Goal: Transaction & Acquisition: Purchase product/service

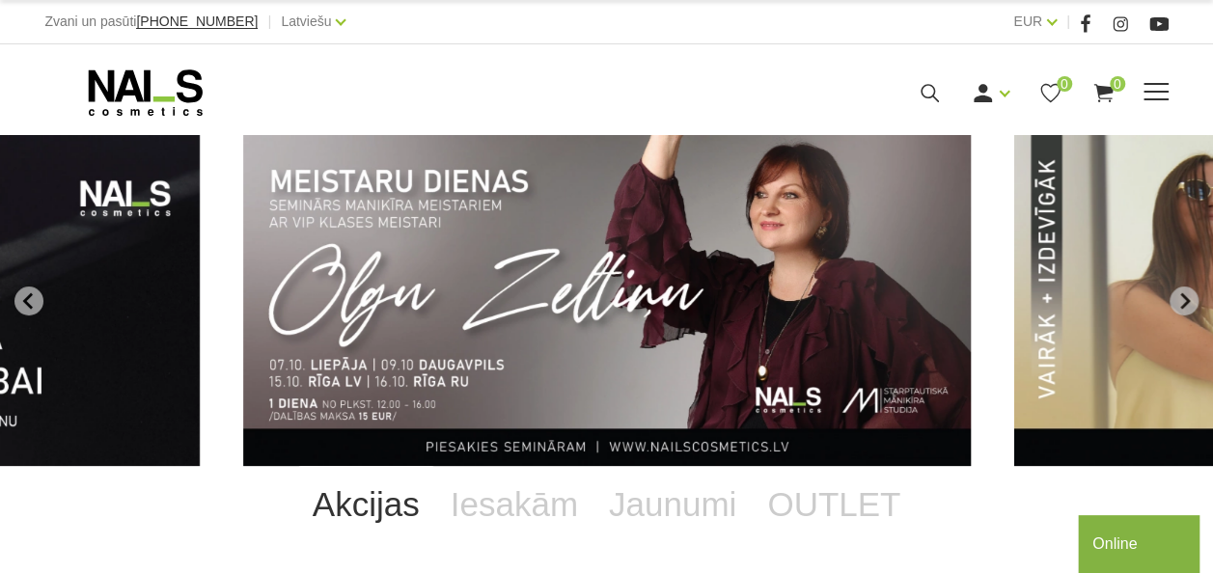
click at [929, 91] on icon at bounding box center [930, 93] width 24 height 24
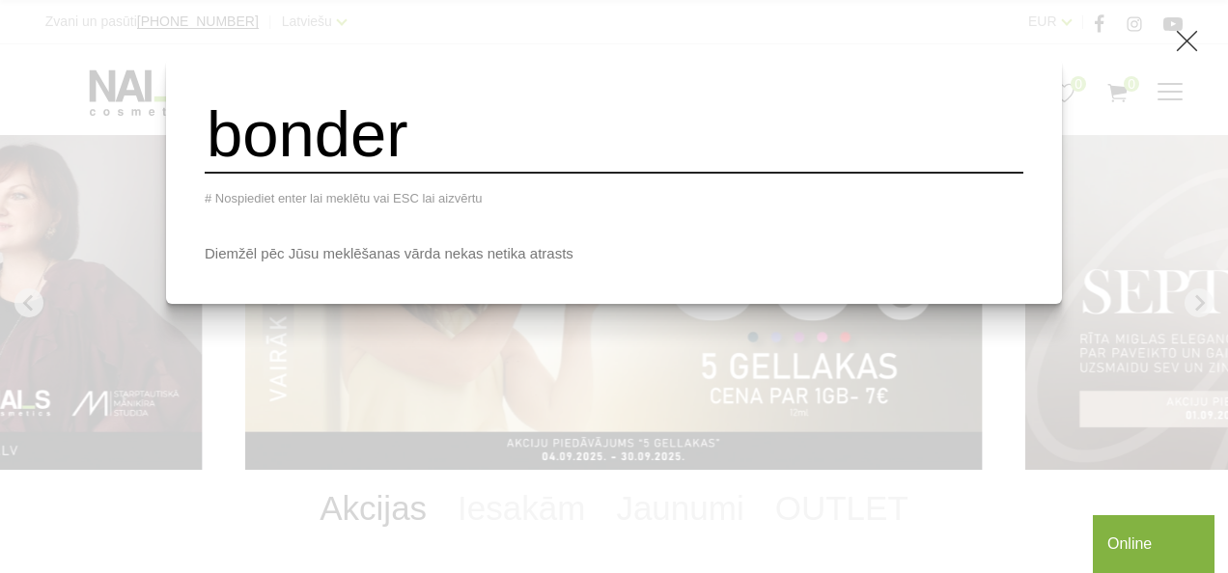
type input "bonder"
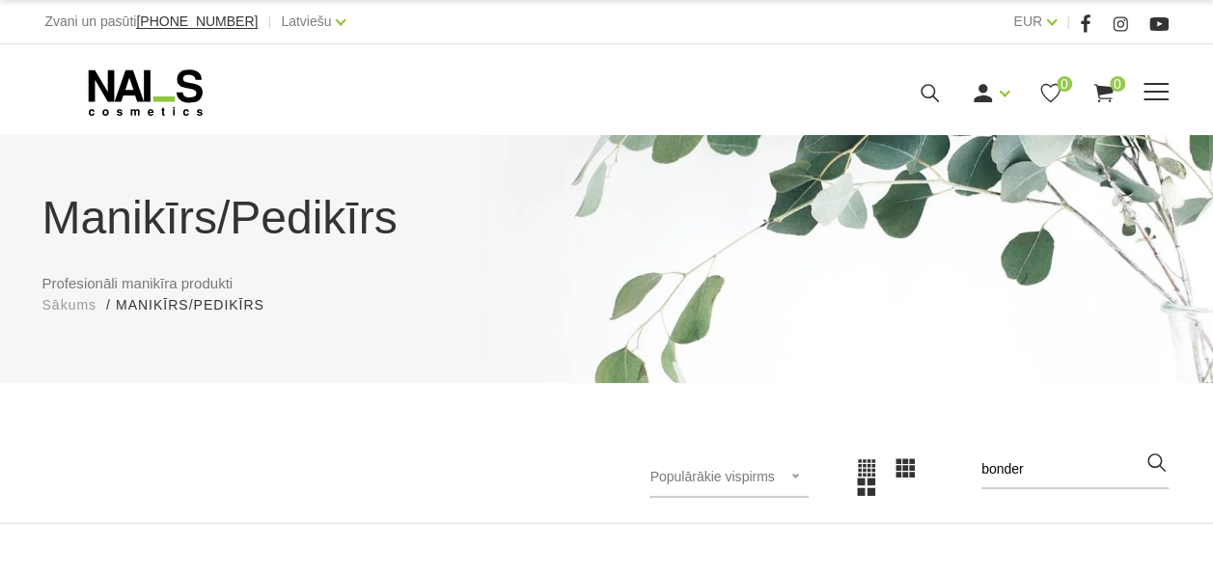
click at [98, 91] on icon at bounding box center [145, 93] width 203 height 48
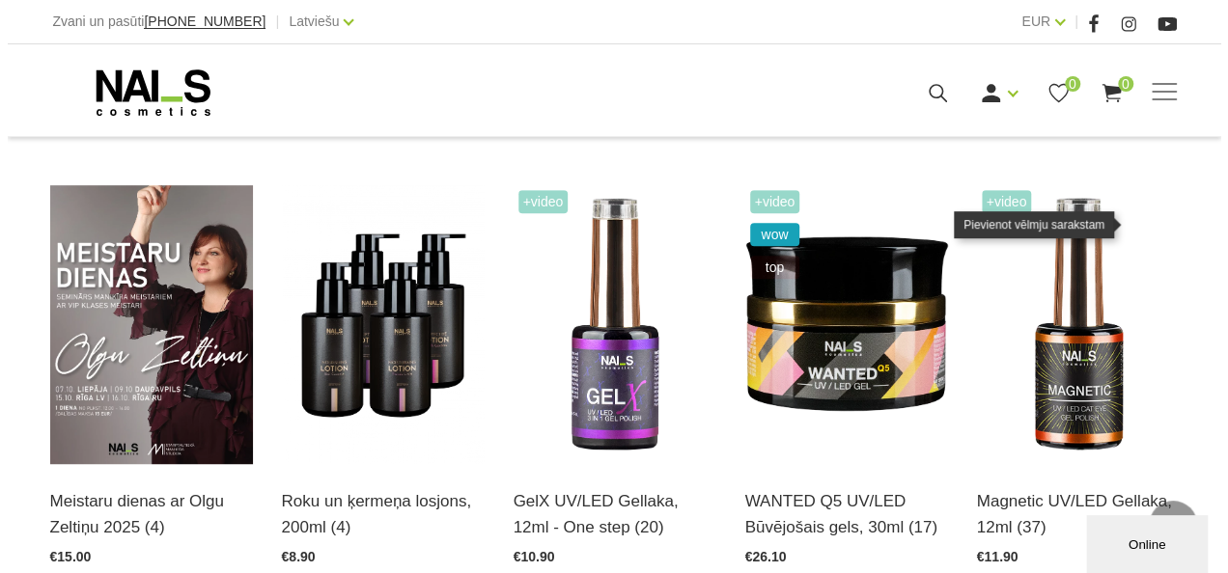
scroll to position [413, 0]
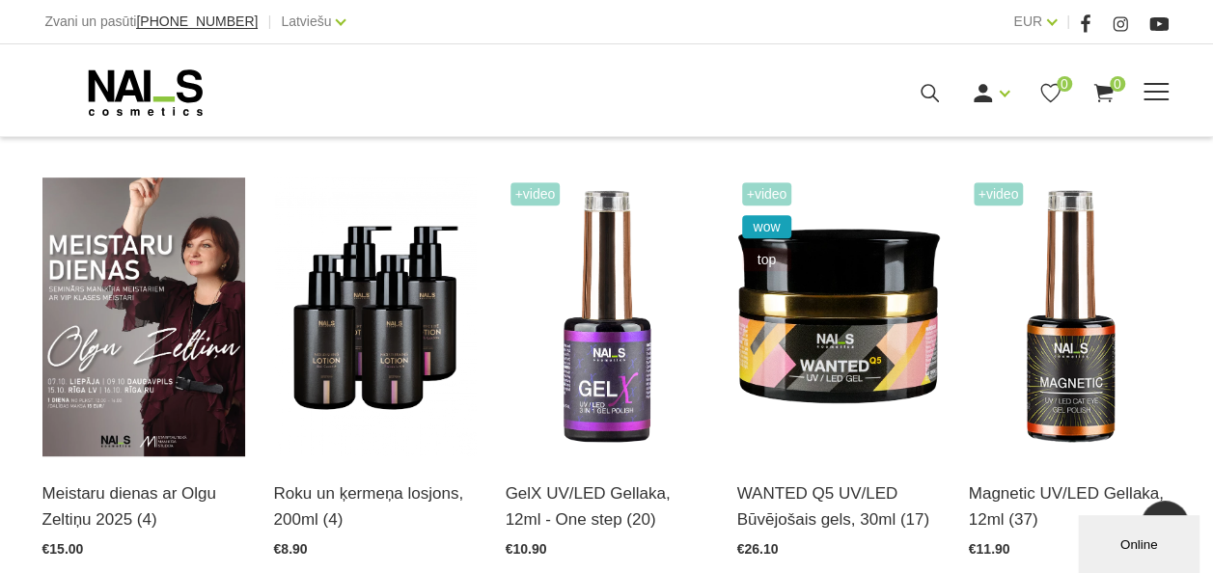
click at [931, 93] on icon at bounding box center [930, 93] width 24 height 24
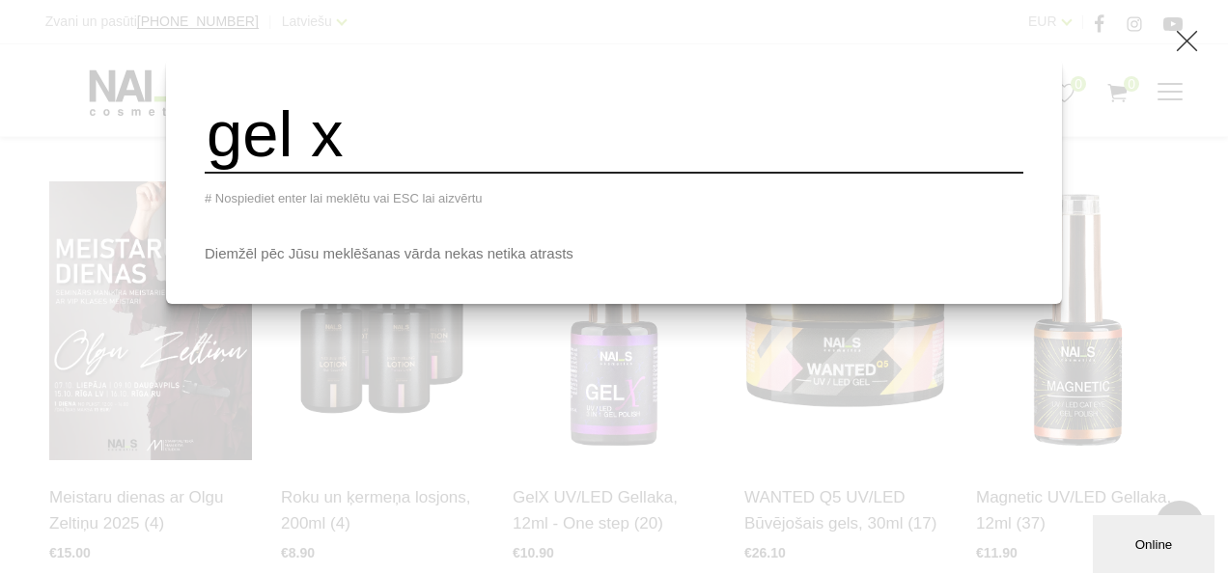
type input "gel x"
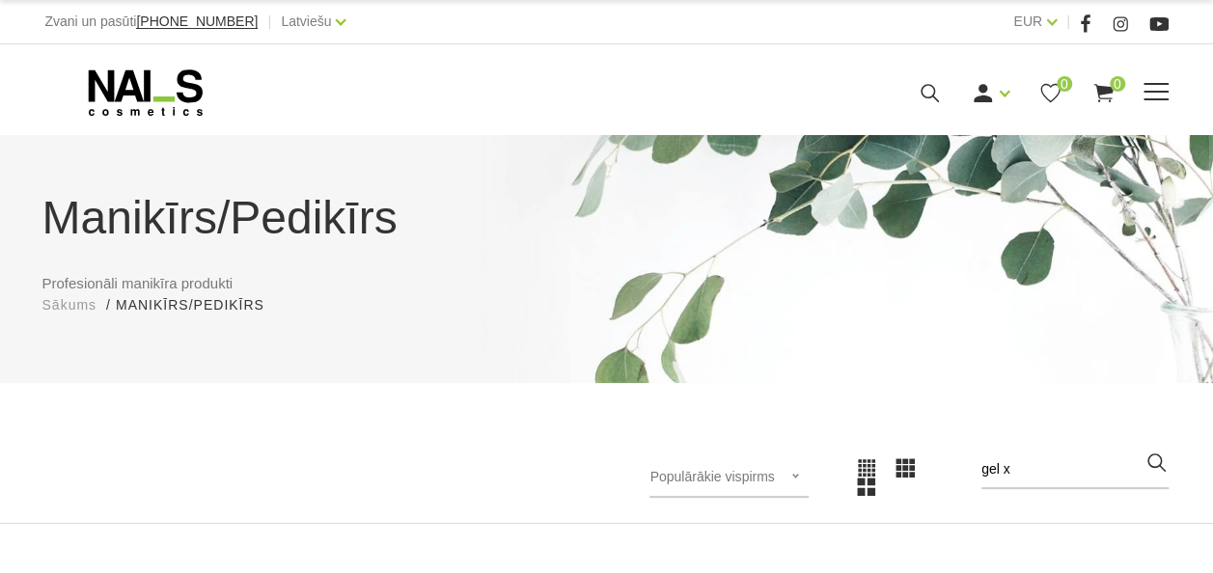
click at [1156, 95] on span at bounding box center [1156, 92] width 25 height 19
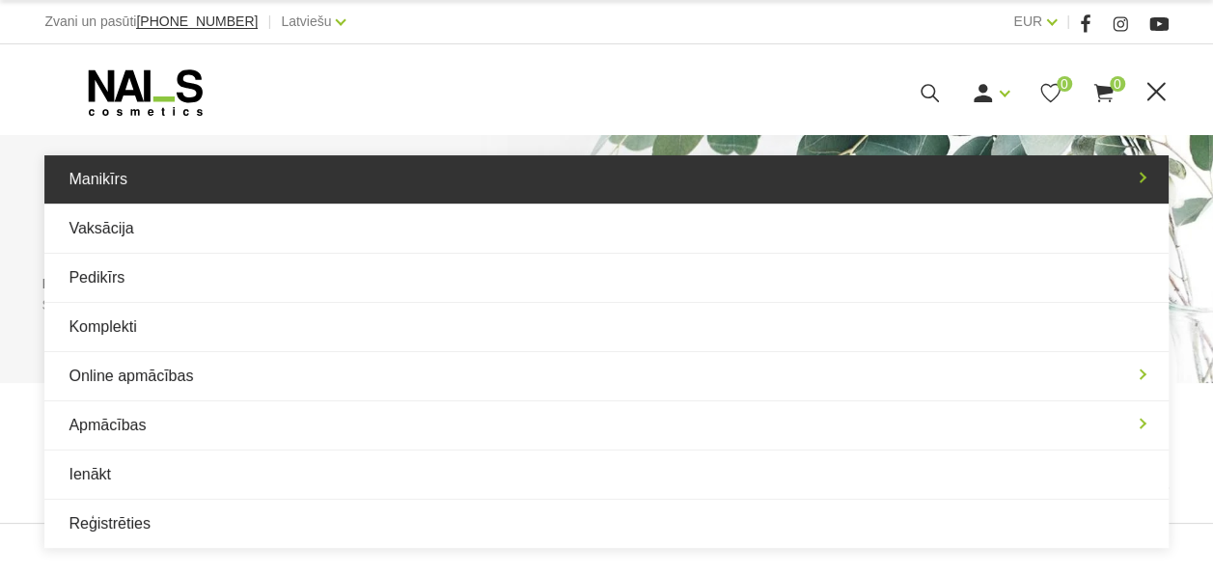
click at [549, 164] on link "Manikīrs" at bounding box center [605, 179] width 1123 height 48
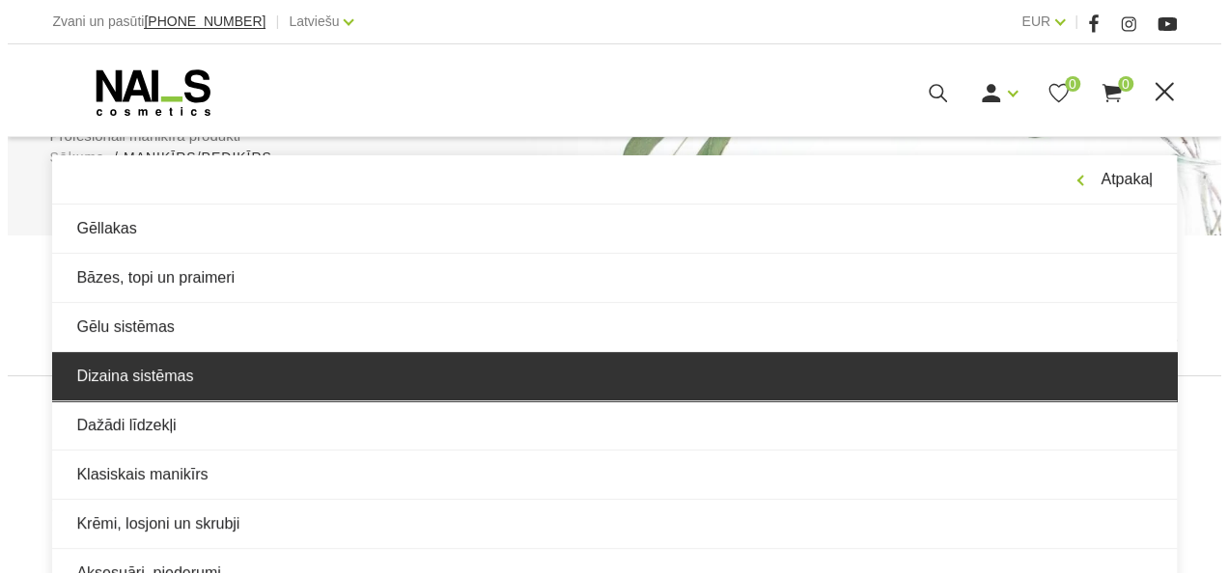
scroll to position [153, 0]
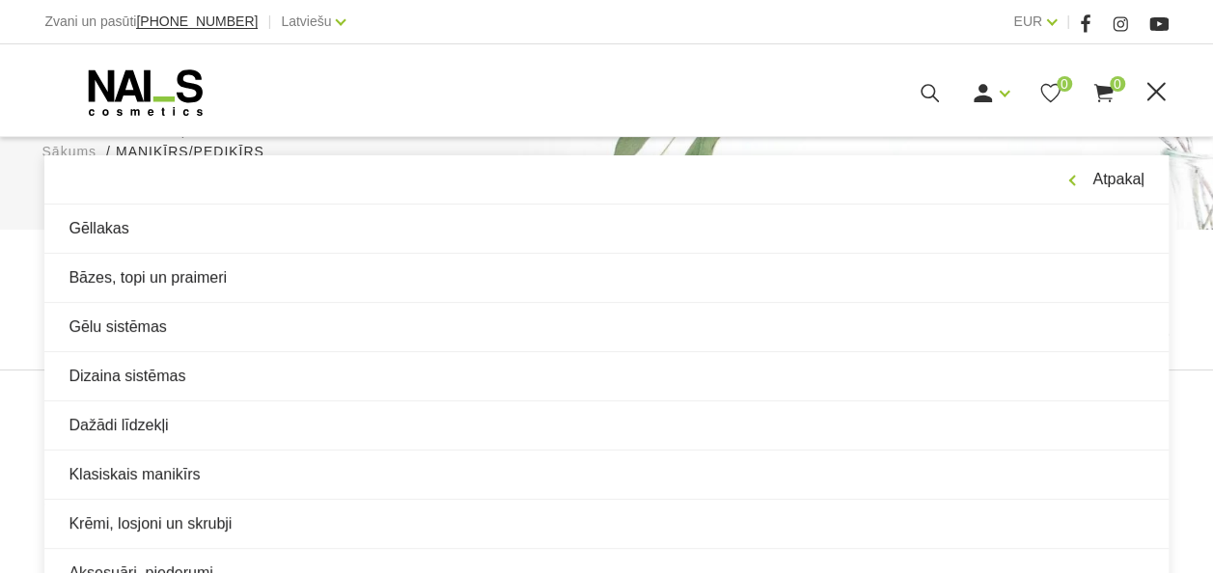
click at [921, 85] on icon at bounding box center [930, 93] width 24 height 24
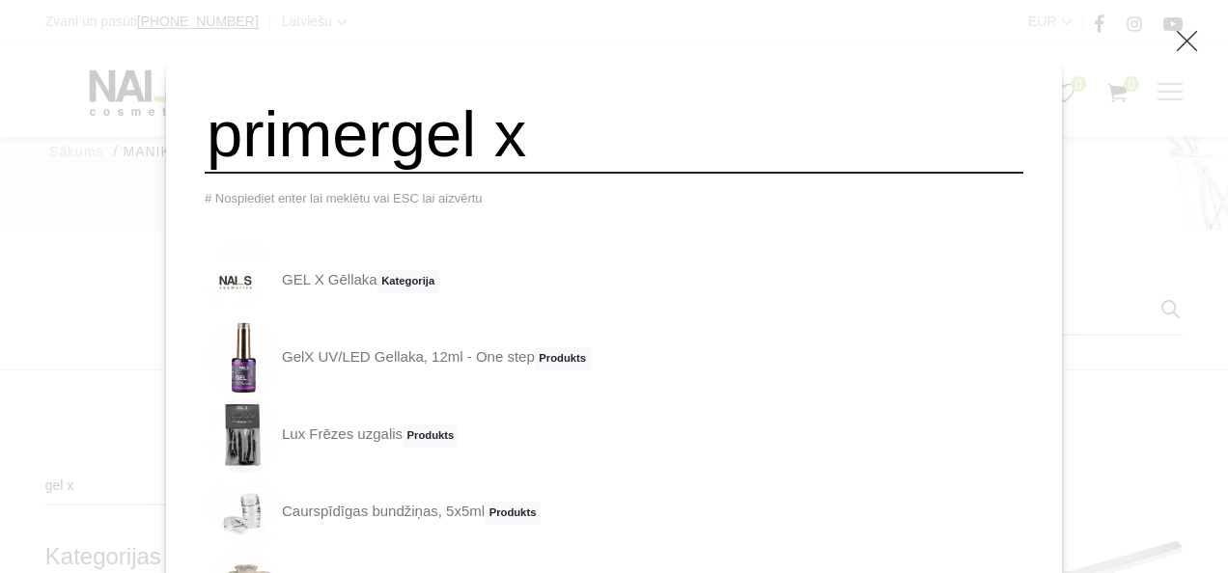
click at [854, 134] on input "primergel x" at bounding box center [614, 135] width 818 height 78
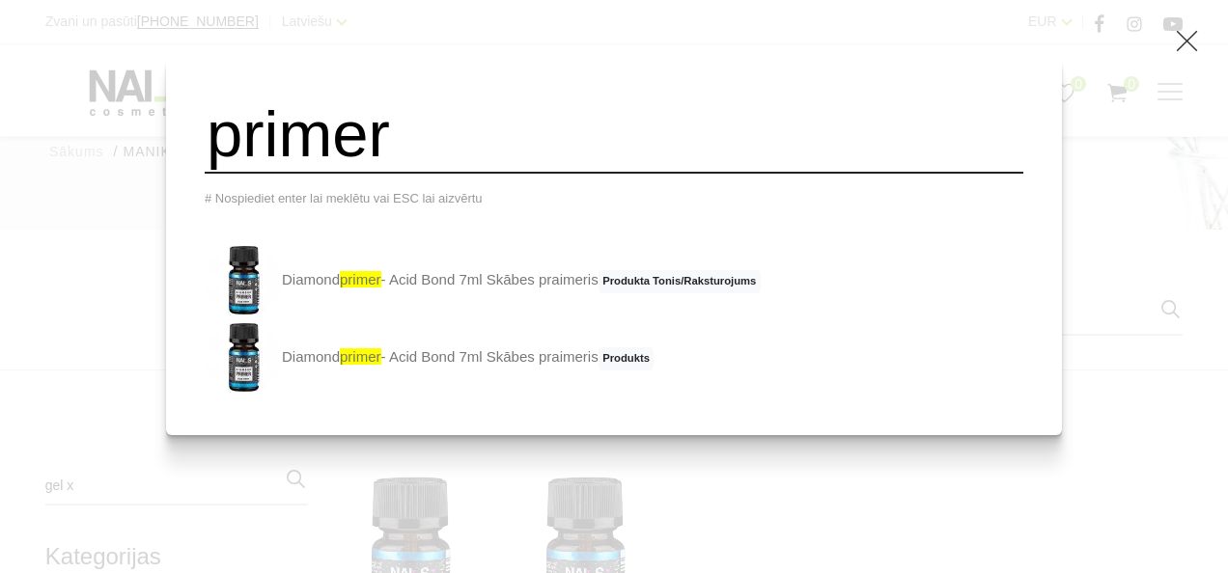
type input "primer"
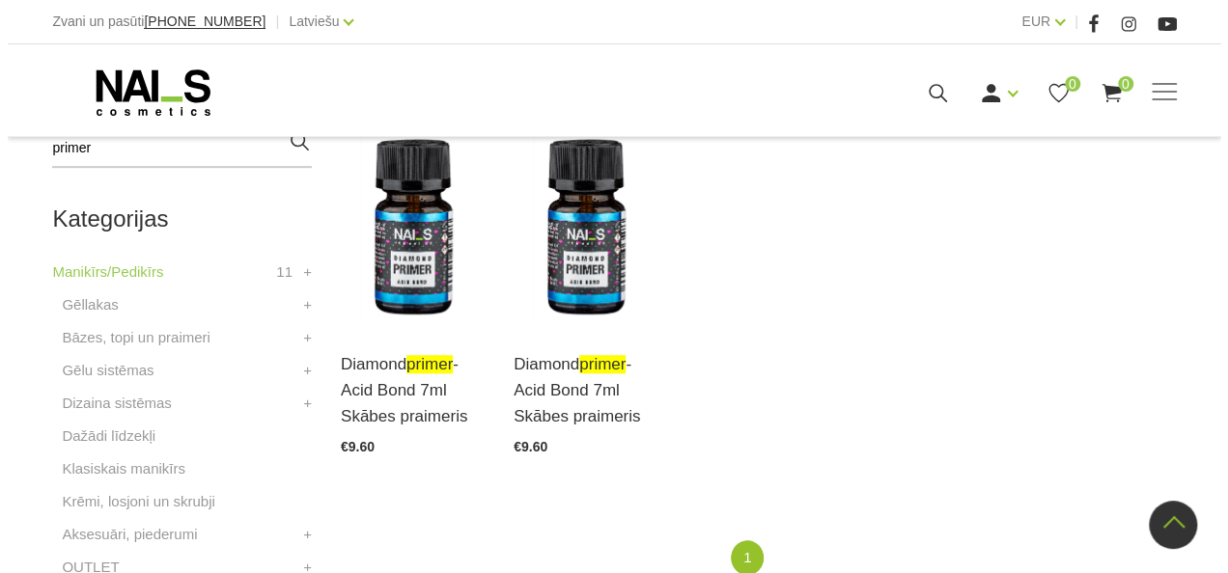
scroll to position [490, 0]
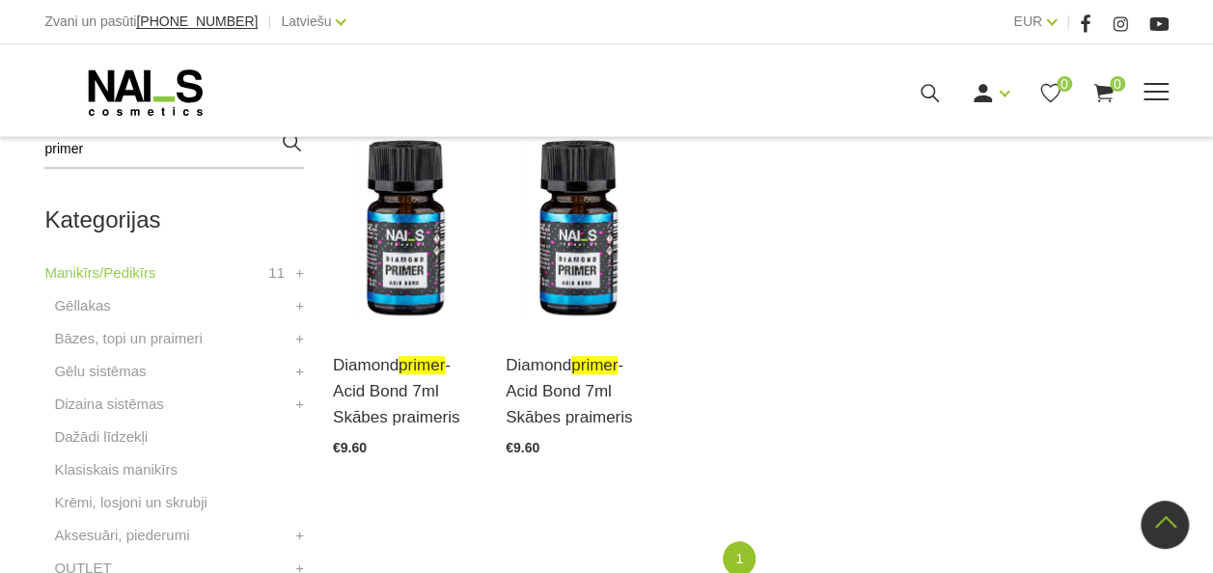
click at [921, 93] on use at bounding box center [930, 93] width 18 height 18
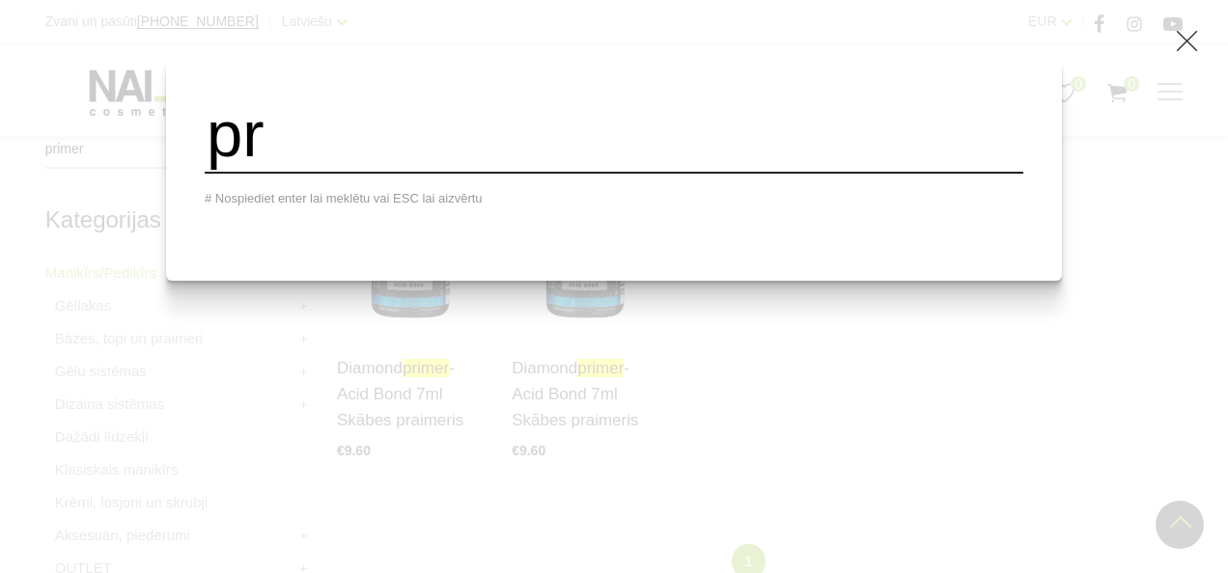
type input "p"
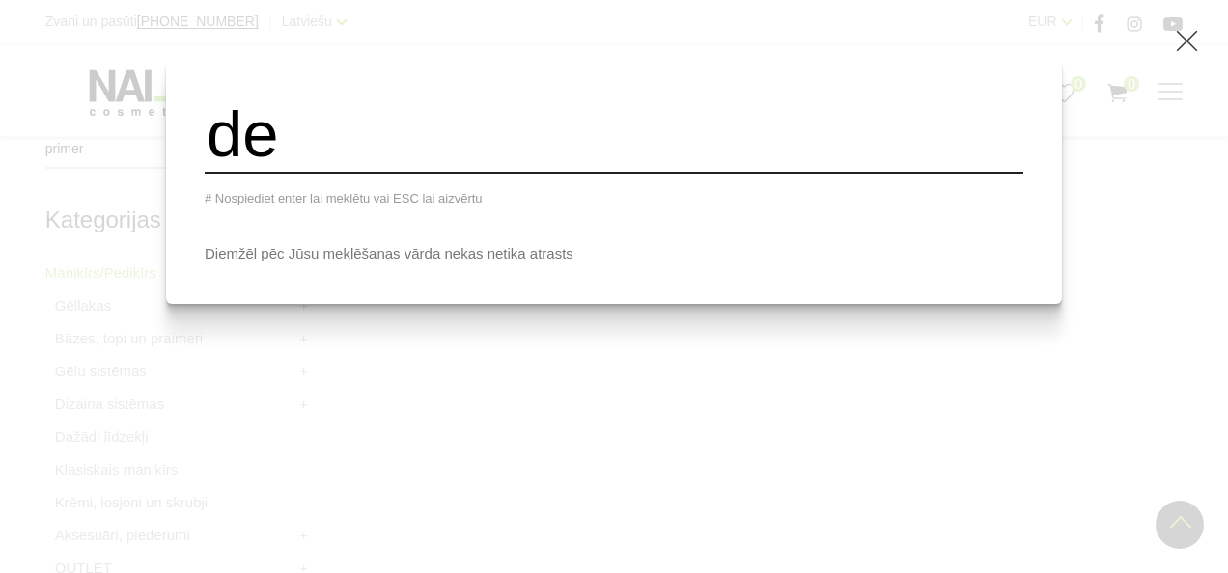
type input "d"
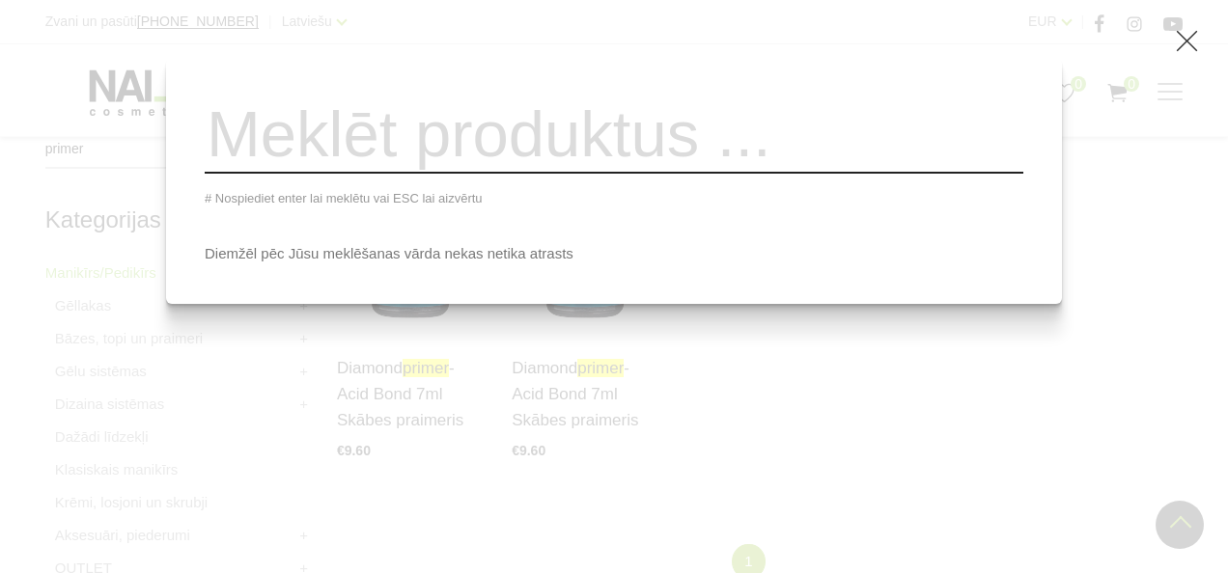
click at [799, 489] on div "# Nospiediet enter lai meklētu vai ESC lai aizvērtu Diemžēl pēc Jūsu meklēšanas…" at bounding box center [614, 286] width 1228 height 573
click at [1112, 365] on div "# Nospiediet enter lai meklētu vai ESC lai aizvērtu Diemžēl pēc Jūsu meklēšanas…" at bounding box center [614, 286] width 1228 height 573
click at [457, 141] on input "search" at bounding box center [614, 135] width 818 height 78
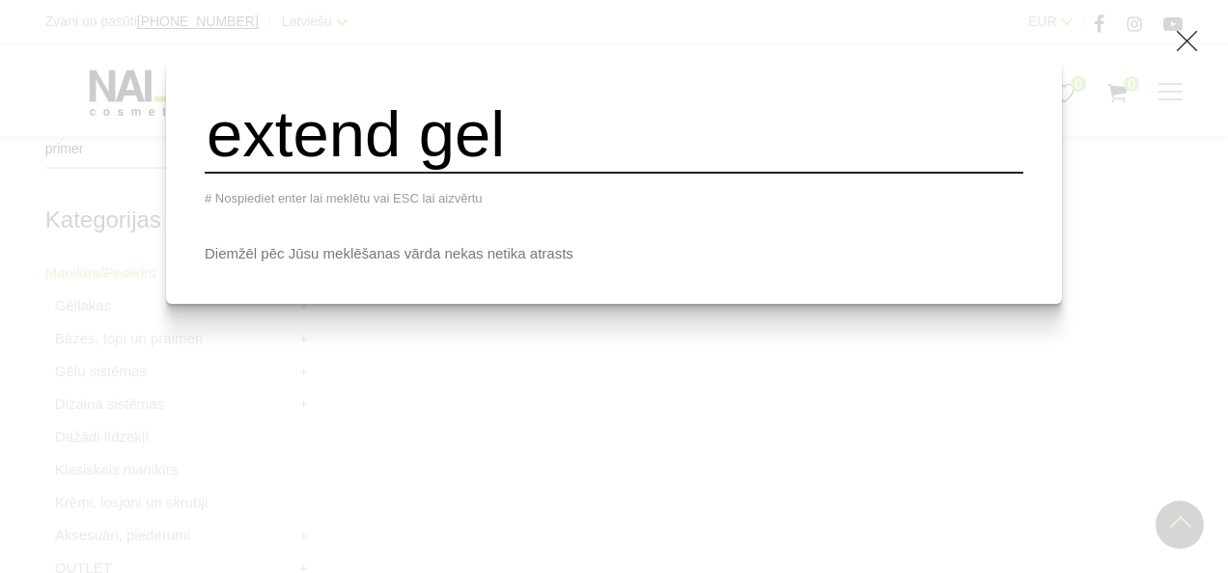
type input "extend gel"
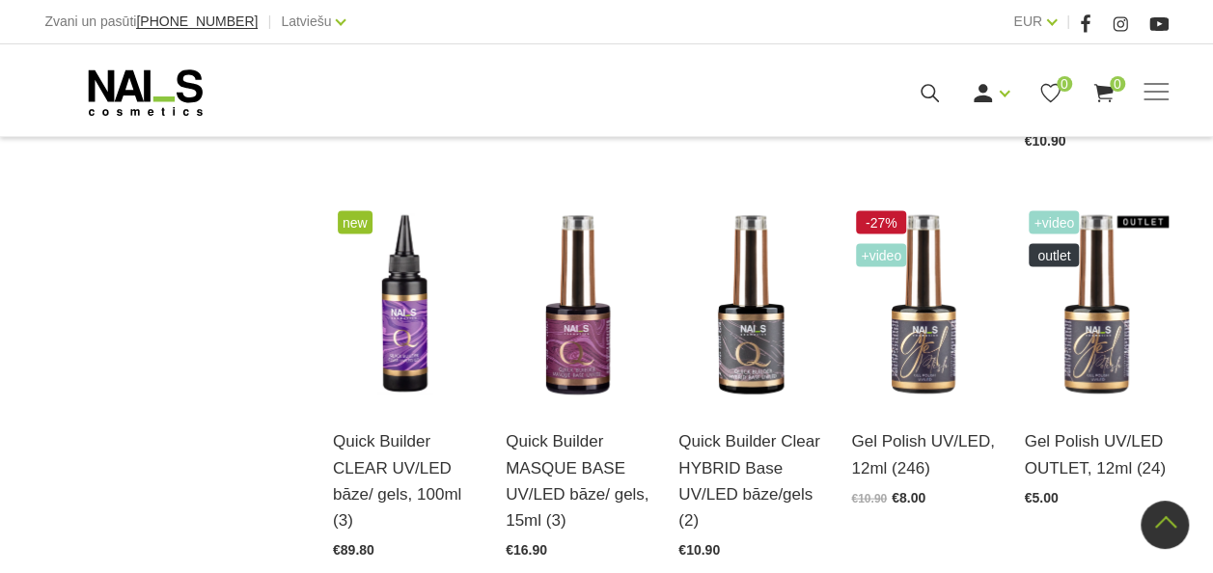
scroll to position [1636, 0]
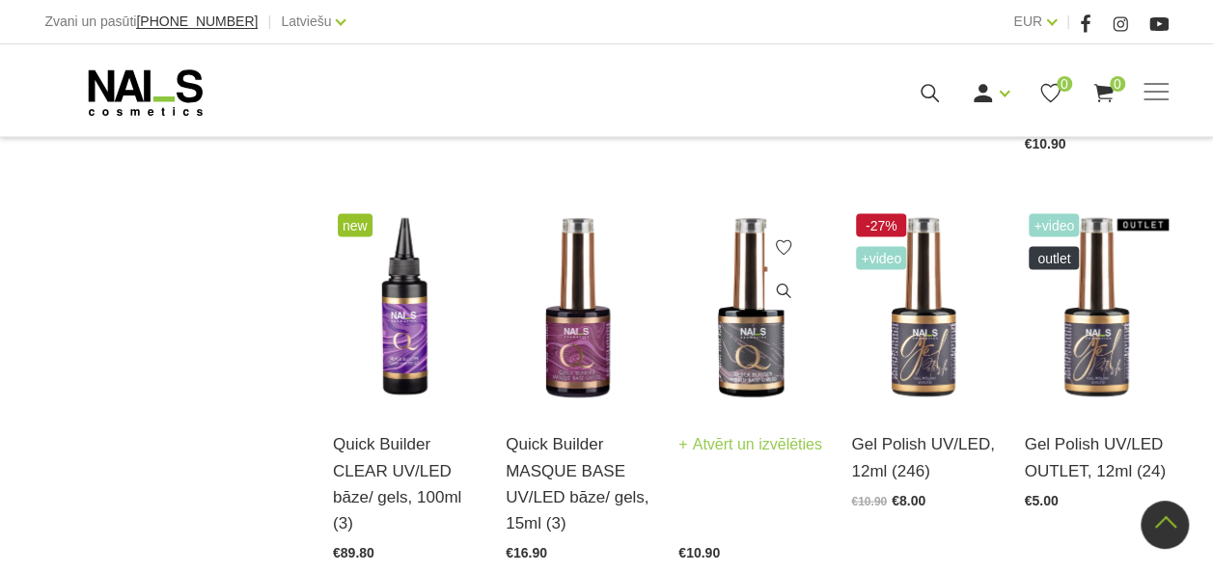
click at [760, 320] on img at bounding box center [751, 307] width 144 height 198
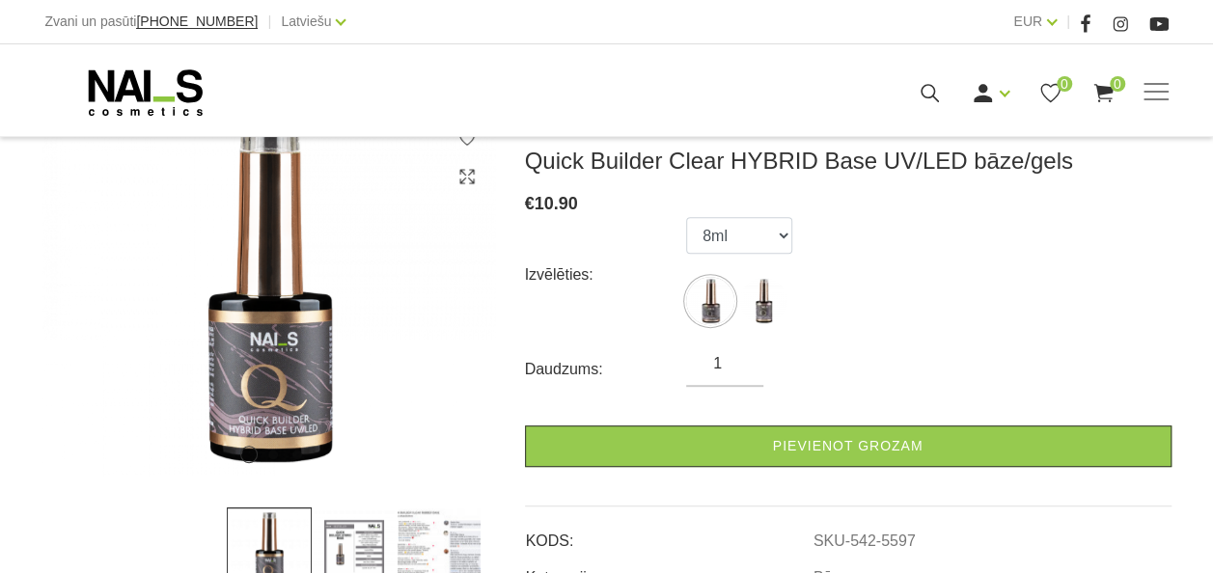
scroll to position [300, 0]
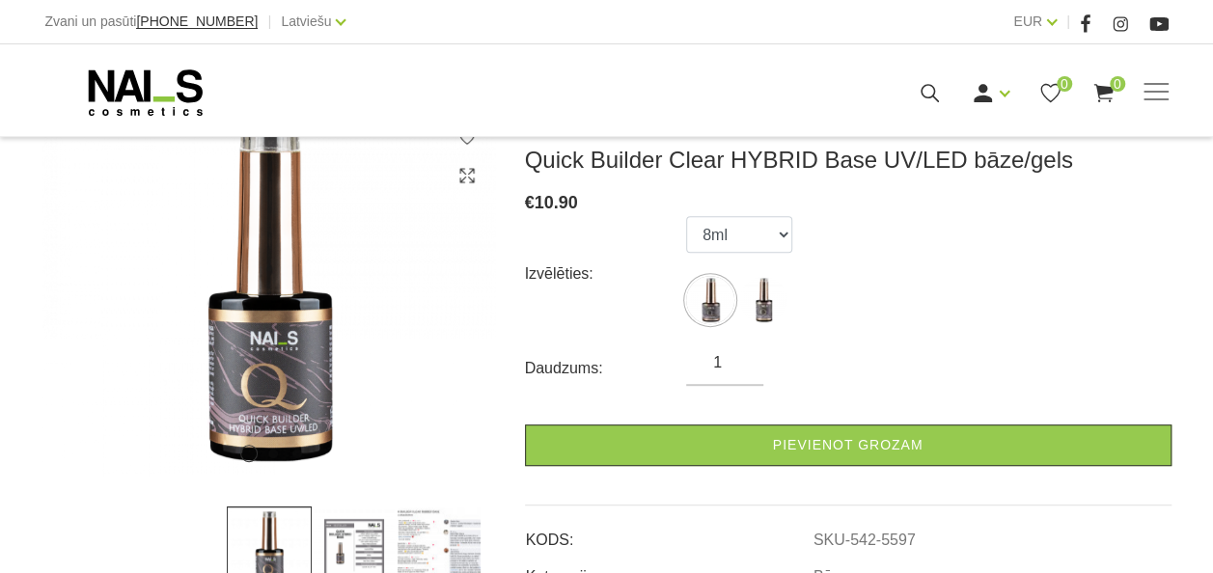
click at [343, 545] on img at bounding box center [354, 549] width 85 height 85
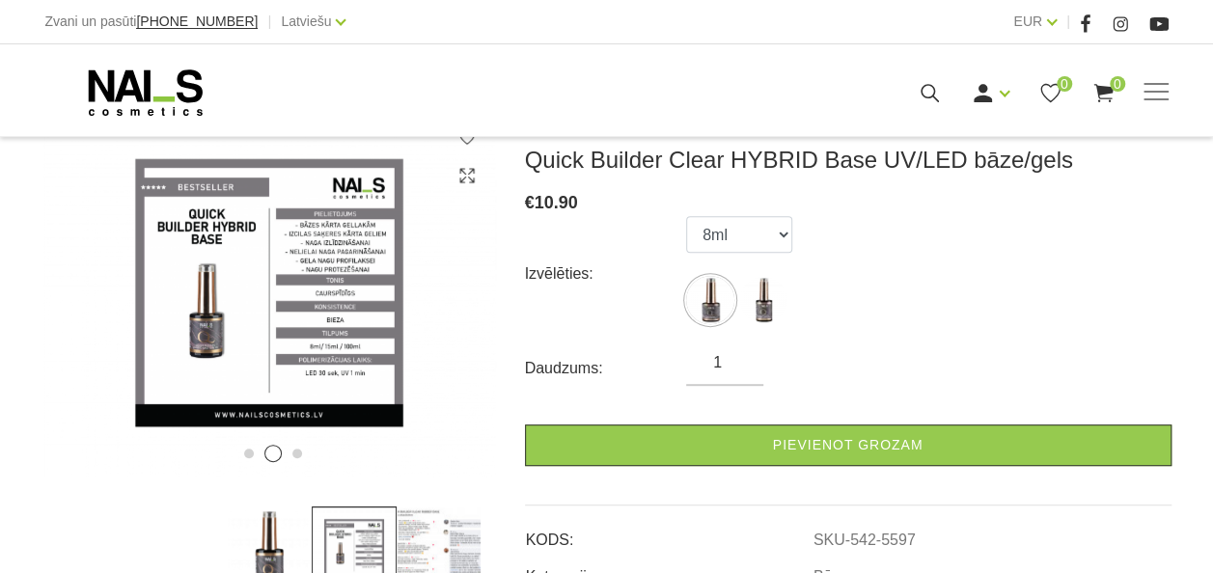
scroll to position [0, 0]
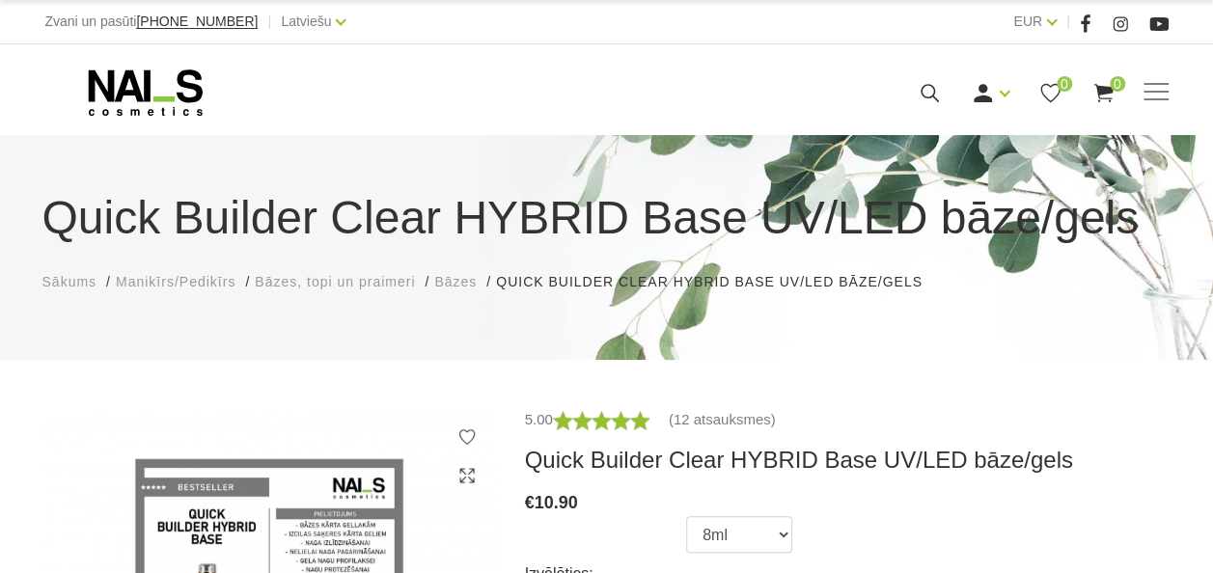
click at [176, 271] on div "Quick Builder Clear HYBRID Base UV/LED bāze/gels Sākums Manikīrs/Pedikīrs Bāzes…" at bounding box center [607, 237] width 1158 height 109
click at [180, 274] on span "Manikīrs/Pedikīrs" at bounding box center [176, 281] width 120 height 15
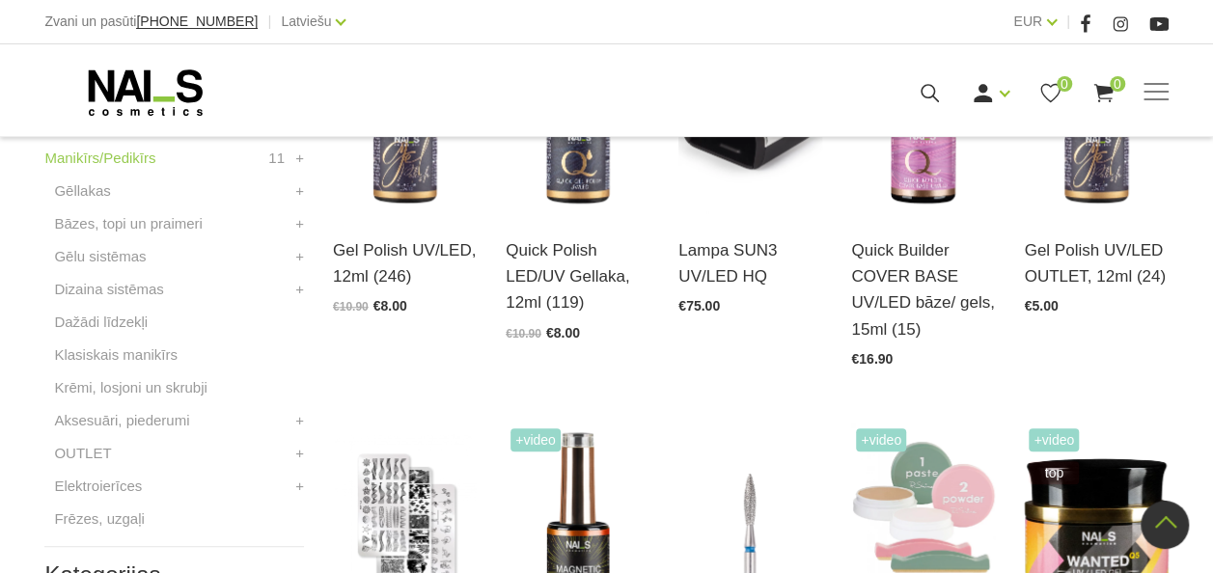
scroll to position [607, 0]
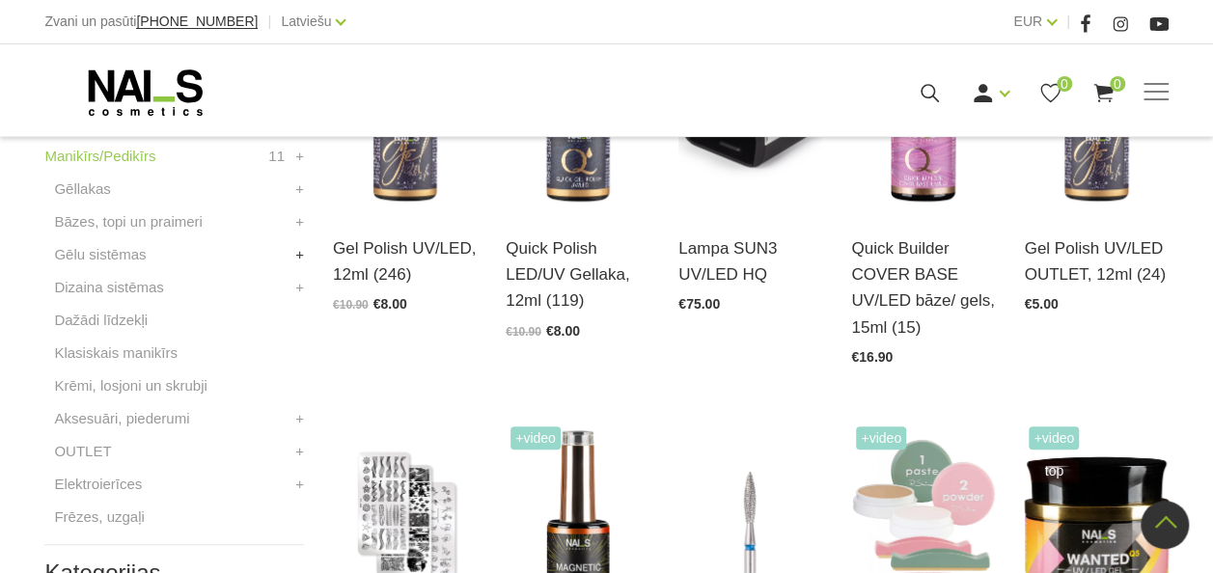
click at [303, 262] on link "+" at bounding box center [299, 254] width 9 height 23
click at [303, 262] on link "-" at bounding box center [301, 254] width 5 height 23
click at [295, 214] on link "+" at bounding box center [299, 221] width 9 height 23
click at [87, 257] on link "Bāzes" at bounding box center [84, 254] width 41 height 23
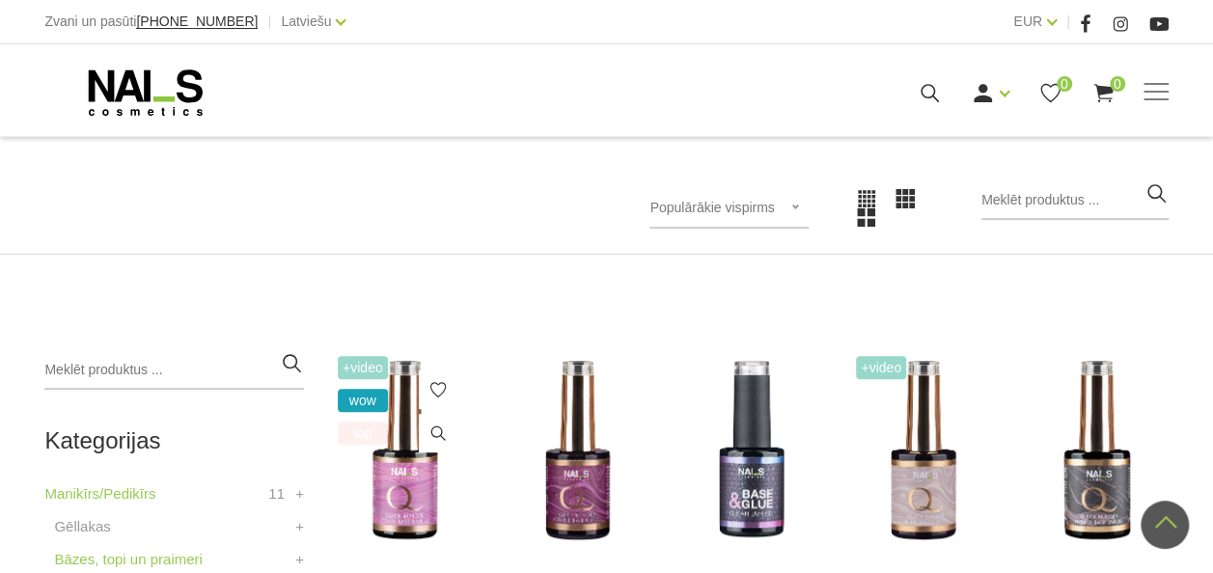
scroll to position [236, 0]
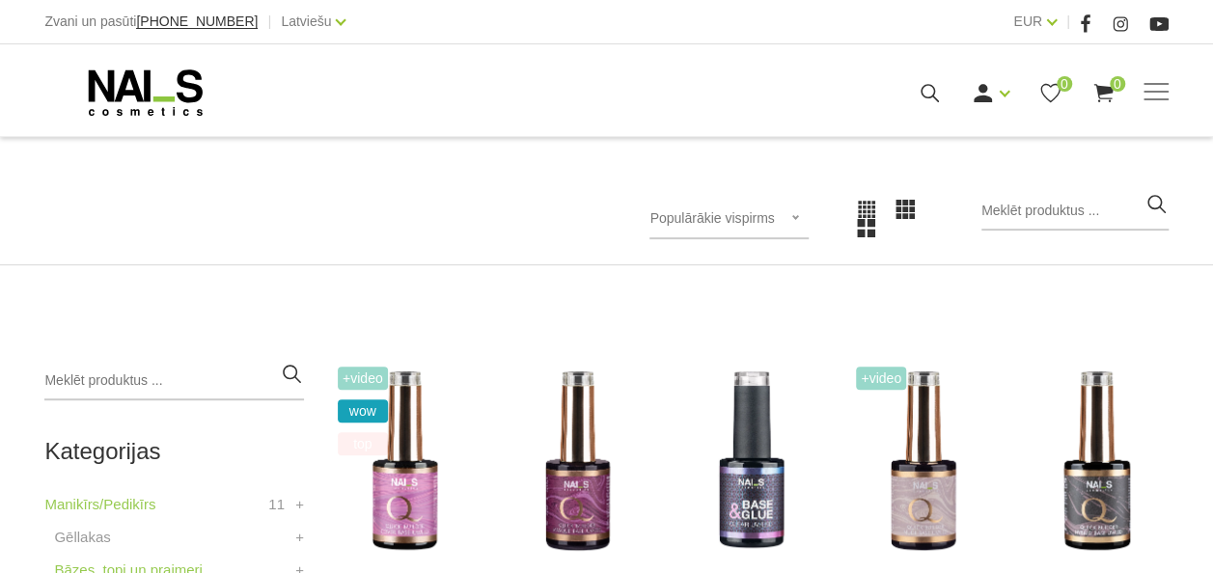
click at [762, 222] on span "Populārākie vispirms" at bounding box center [712, 217] width 125 height 15
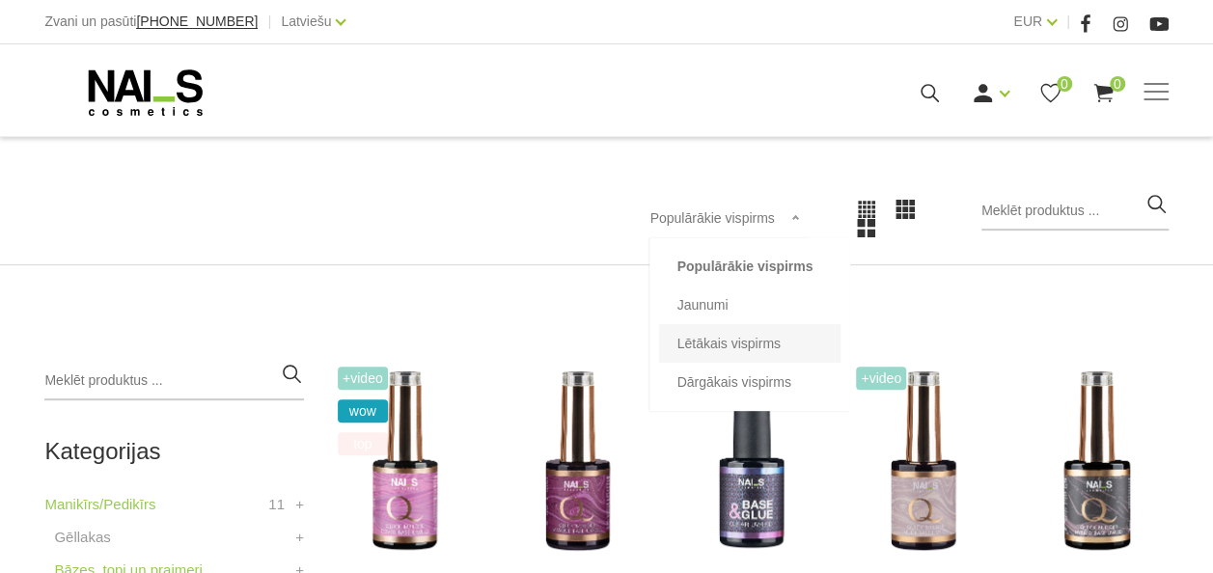
click at [735, 357] on li "Lētākais vispirms" at bounding box center [749, 343] width 181 height 39
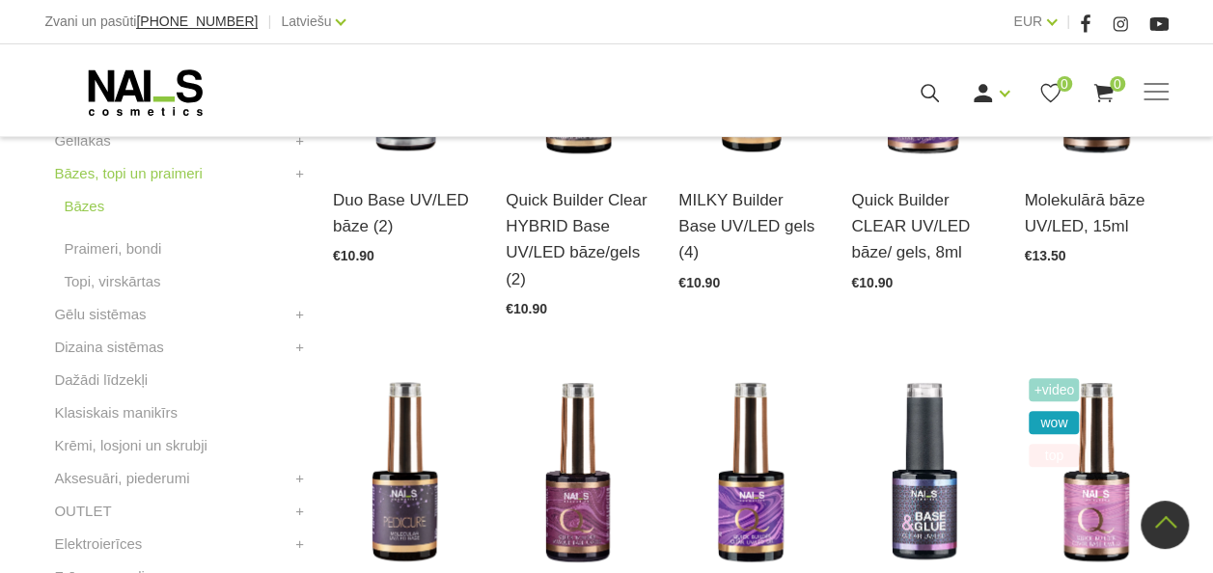
scroll to position [626, 0]
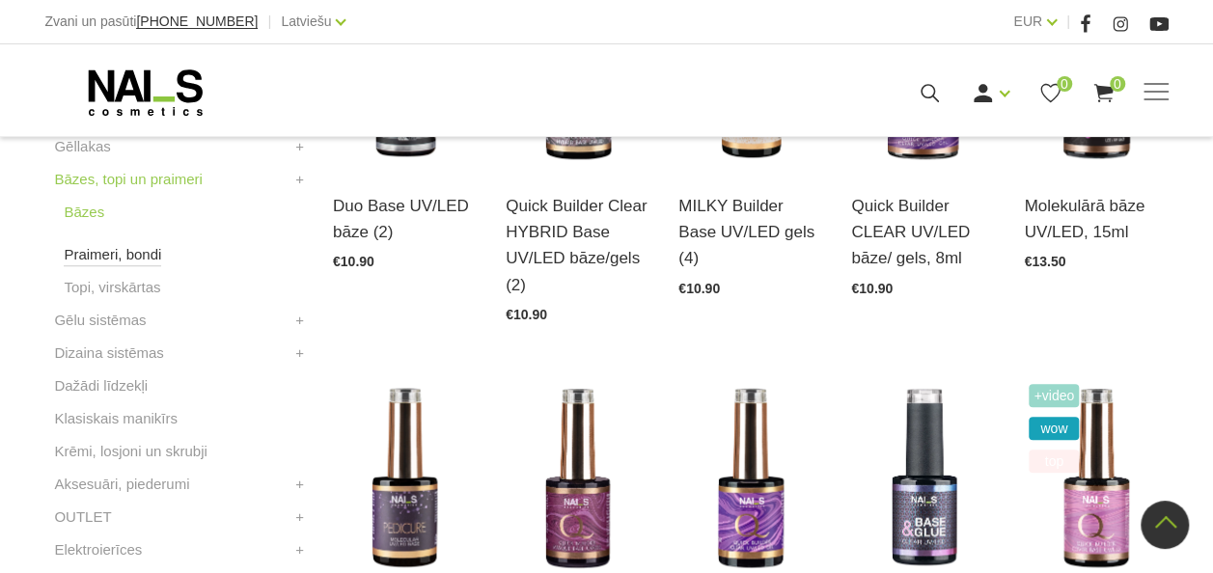
click at [141, 251] on link "Praimeri, bondi" at bounding box center [112, 254] width 97 height 23
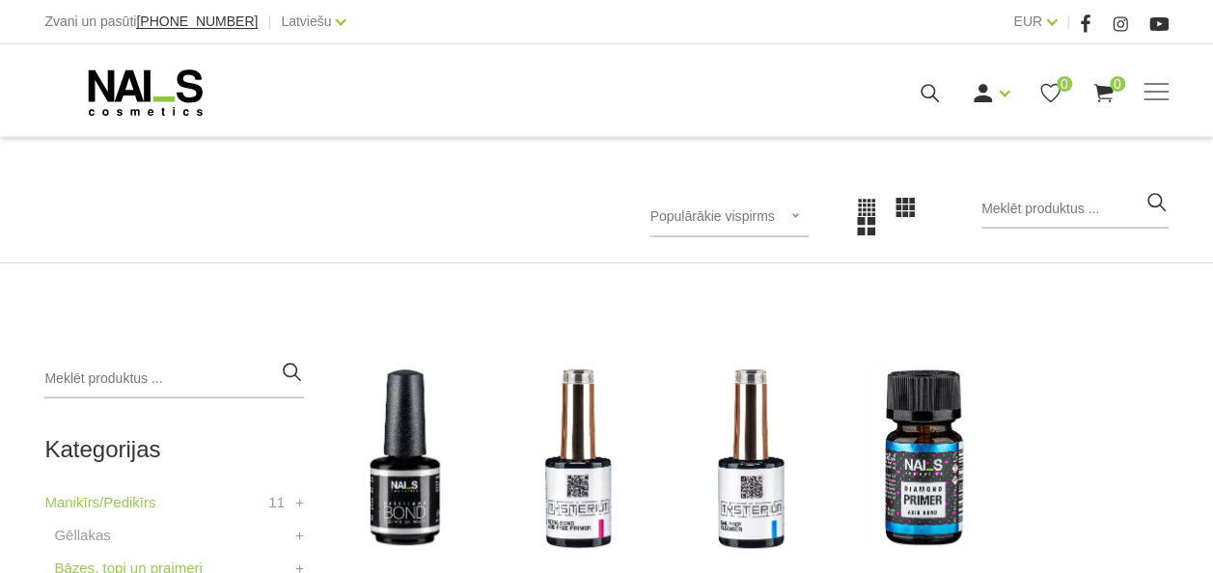
scroll to position [238, 0]
click at [759, 222] on span "Populārākie vispirms" at bounding box center [712, 215] width 125 height 15
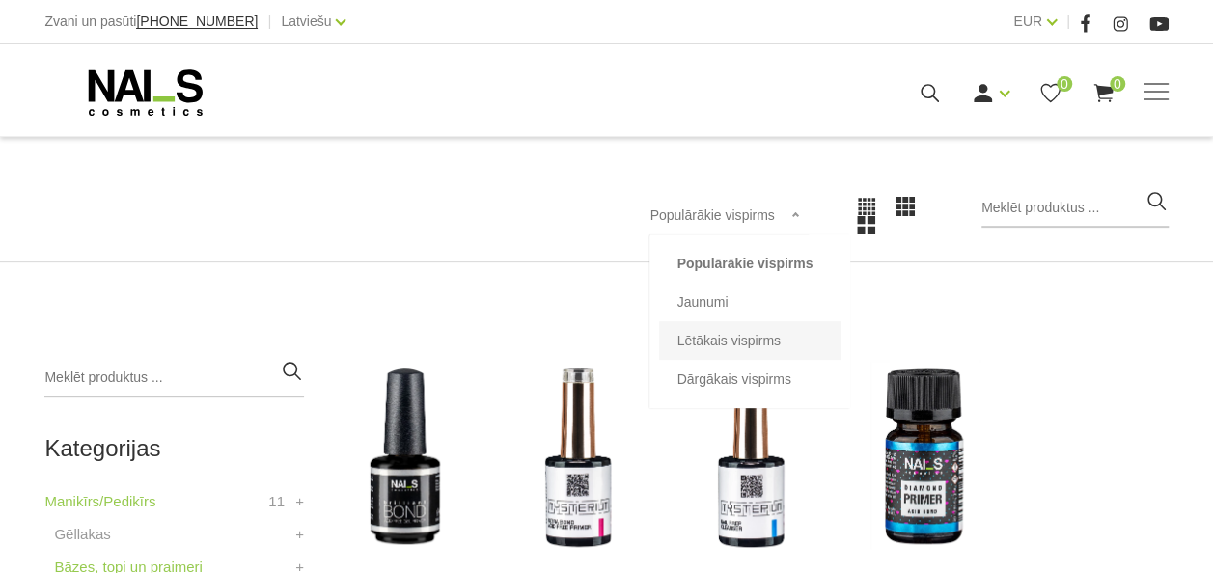
click at [758, 326] on li "Lētākais vispirms" at bounding box center [749, 340] width 181 height 39
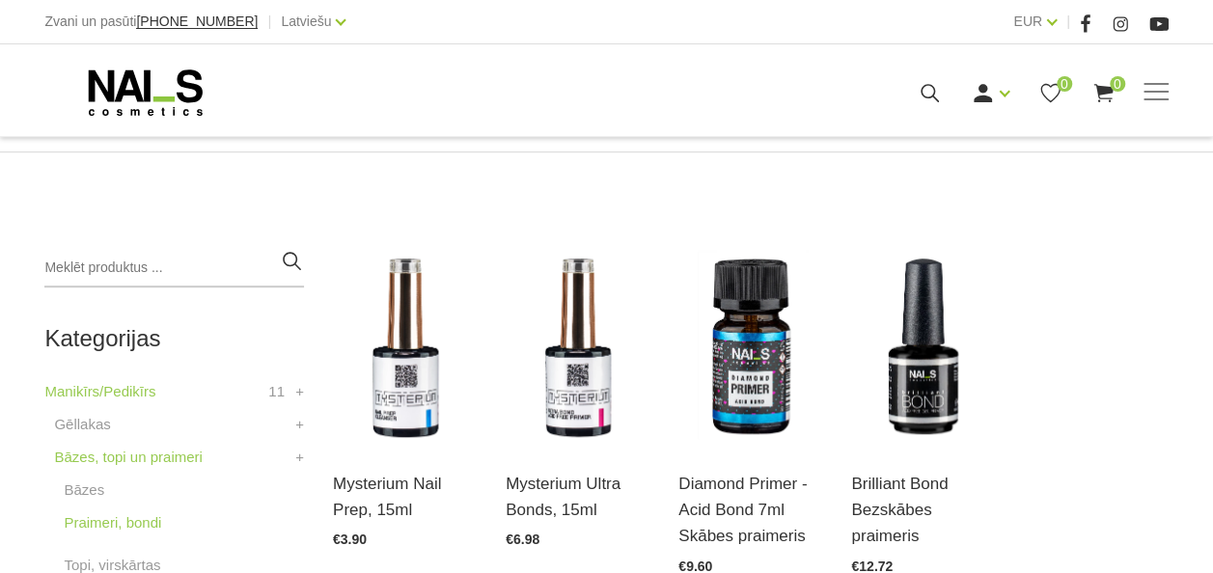
scroll to position [350, 0]
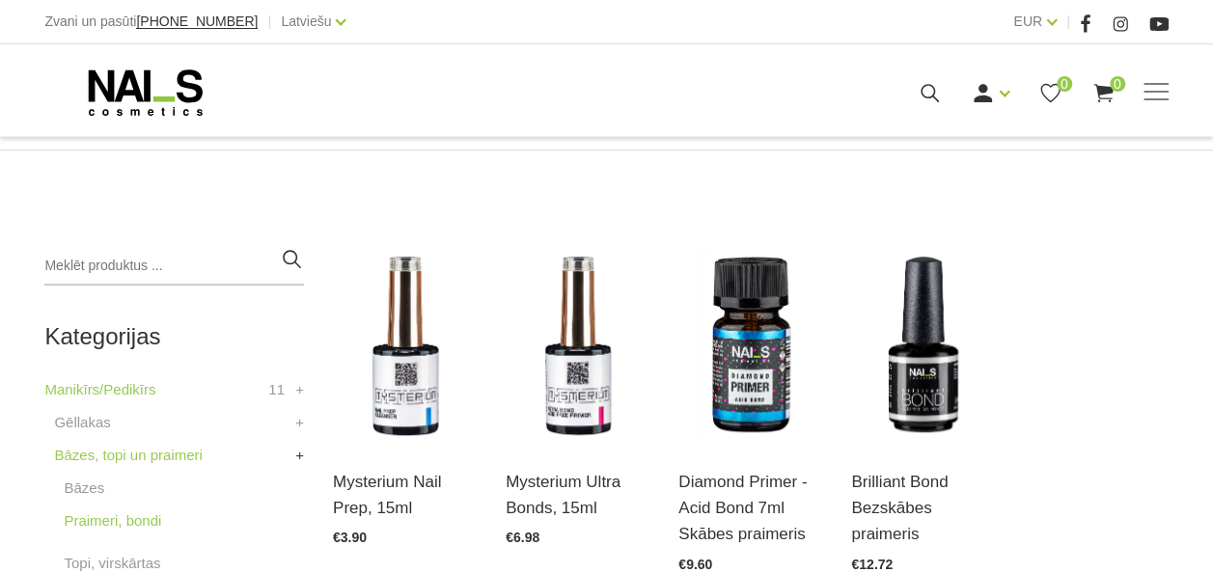
click at [300, 457] on link "+" at bounding box center [299, 455] width 9 height 23
click at [300, 457] on link "-" at bounding box center [301, 455] width 5 height 23
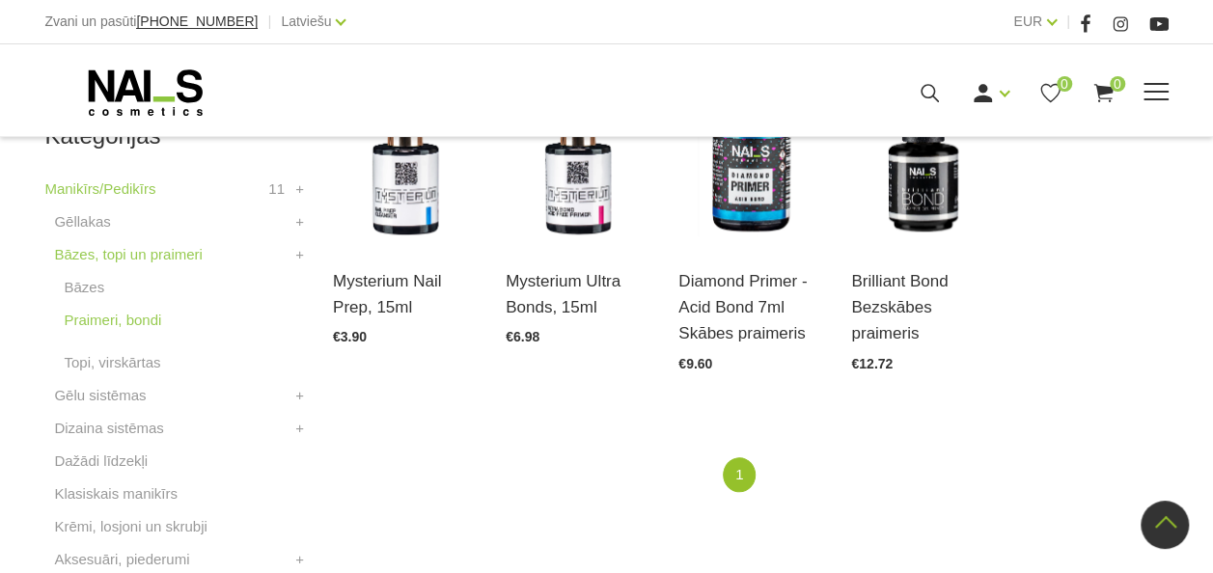
scroll to position [550, 0]
click at [91, 252] on link "Bāzes, topi un praimeri" at bounding box center [128, 255] width 148 height 23
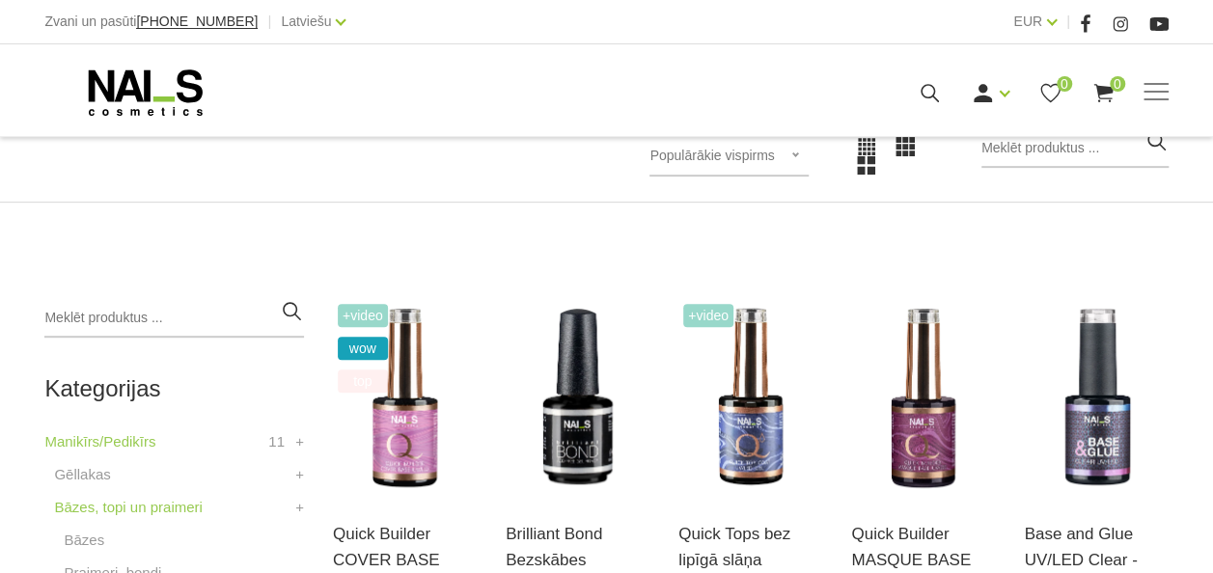
scroll to position [299, 0]
click at [757, 163] on div "Populārākie vispirms Populārākie vispirms Jaunumi Lētākais vispirms Dārgākais v…" at bounding box center [729, 155] width 158 height 41
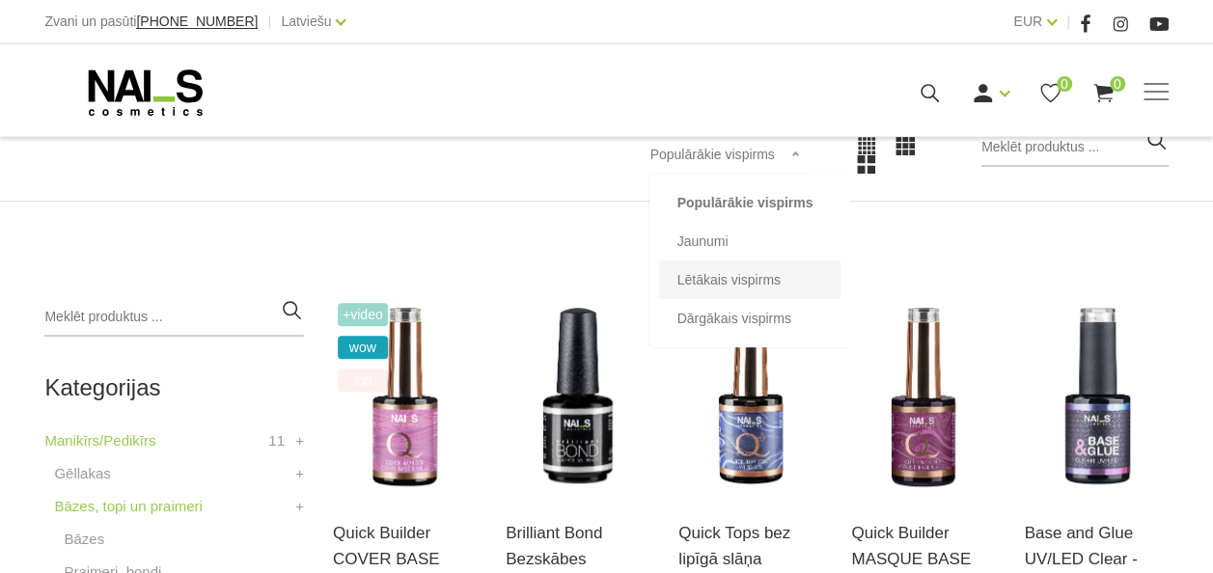
click at [758, 266] on li "Lētākais vispirms" at bounding box center [749, 280] width 181 height 39
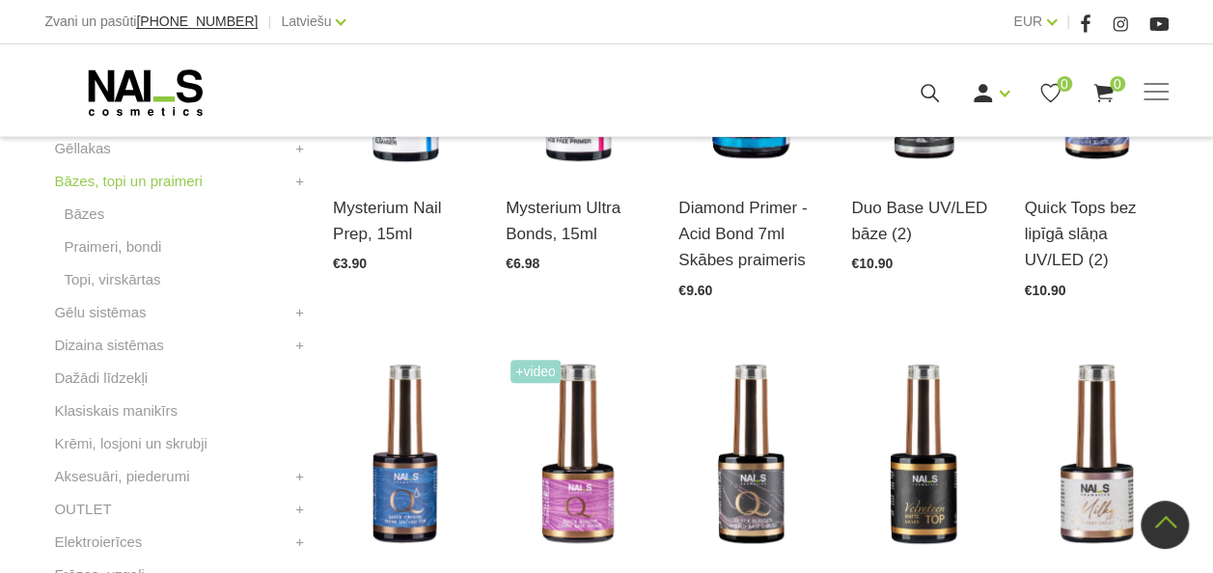
scroll to position [627, 0]
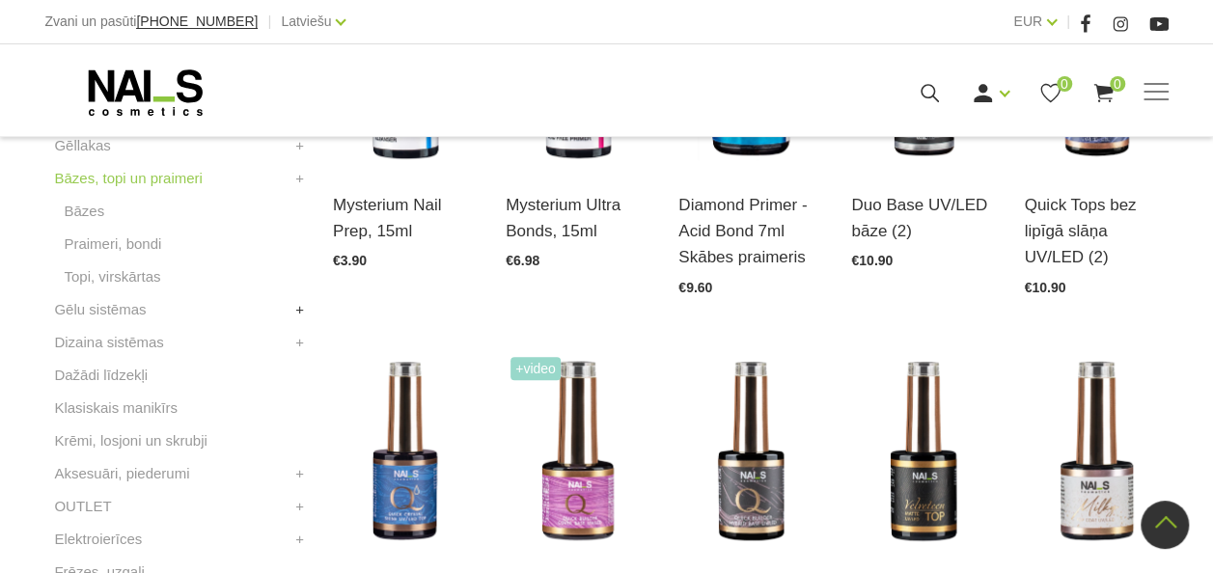
click at [297, 311] on link "+" at bounding box center [299, 309] width 9 height 23
click at [110, 342] on link "Būvējošie gēli" at bounding box center [109, 342] width 90 height 23
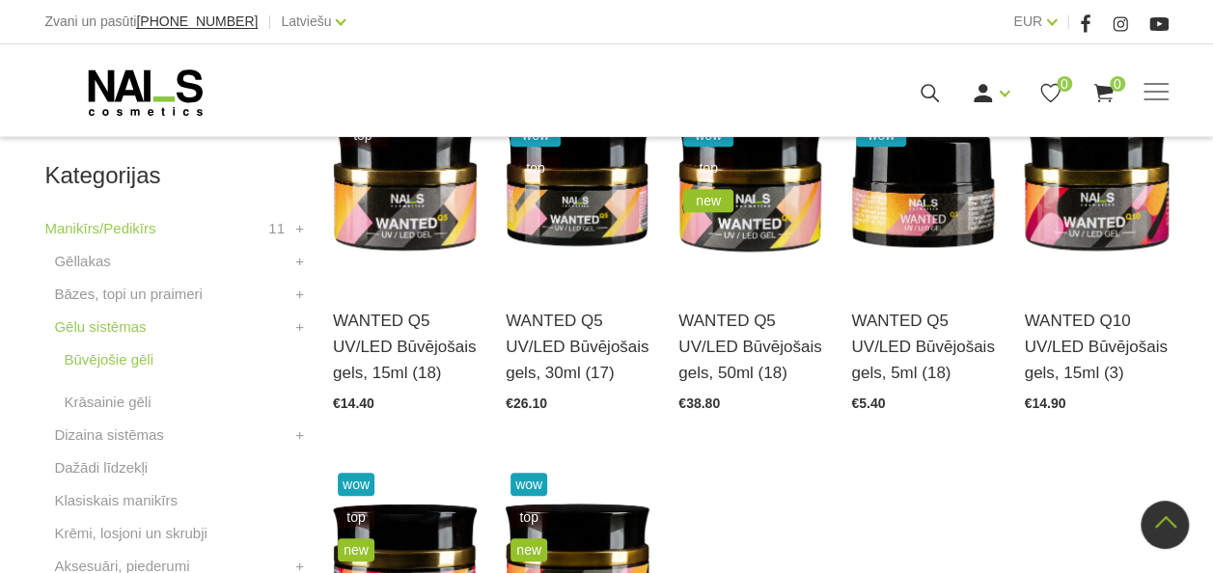
scroll to position [491, 0]
